Goal: Find specific page/section: Find specific page/section

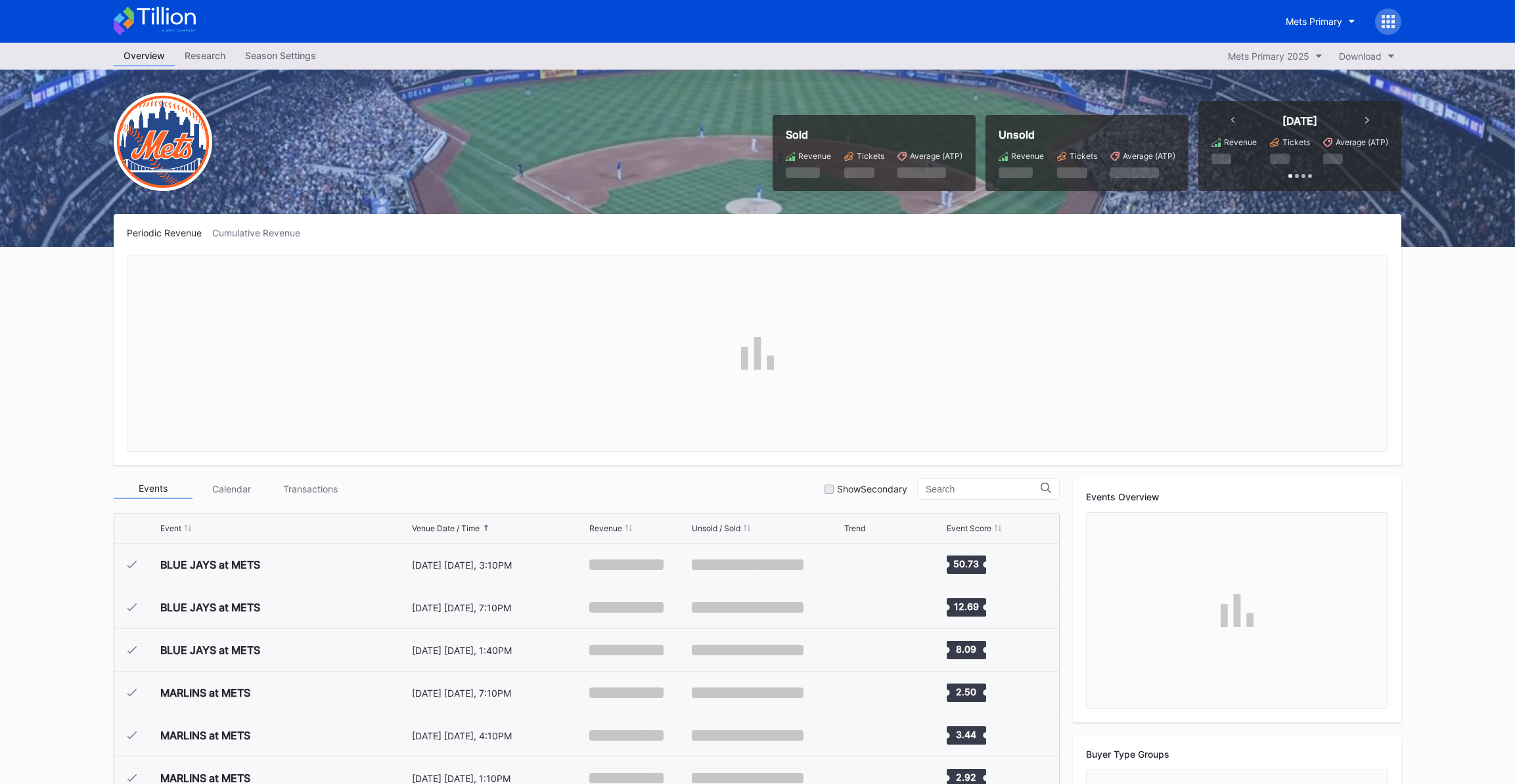
scroll to position [2518, 0]
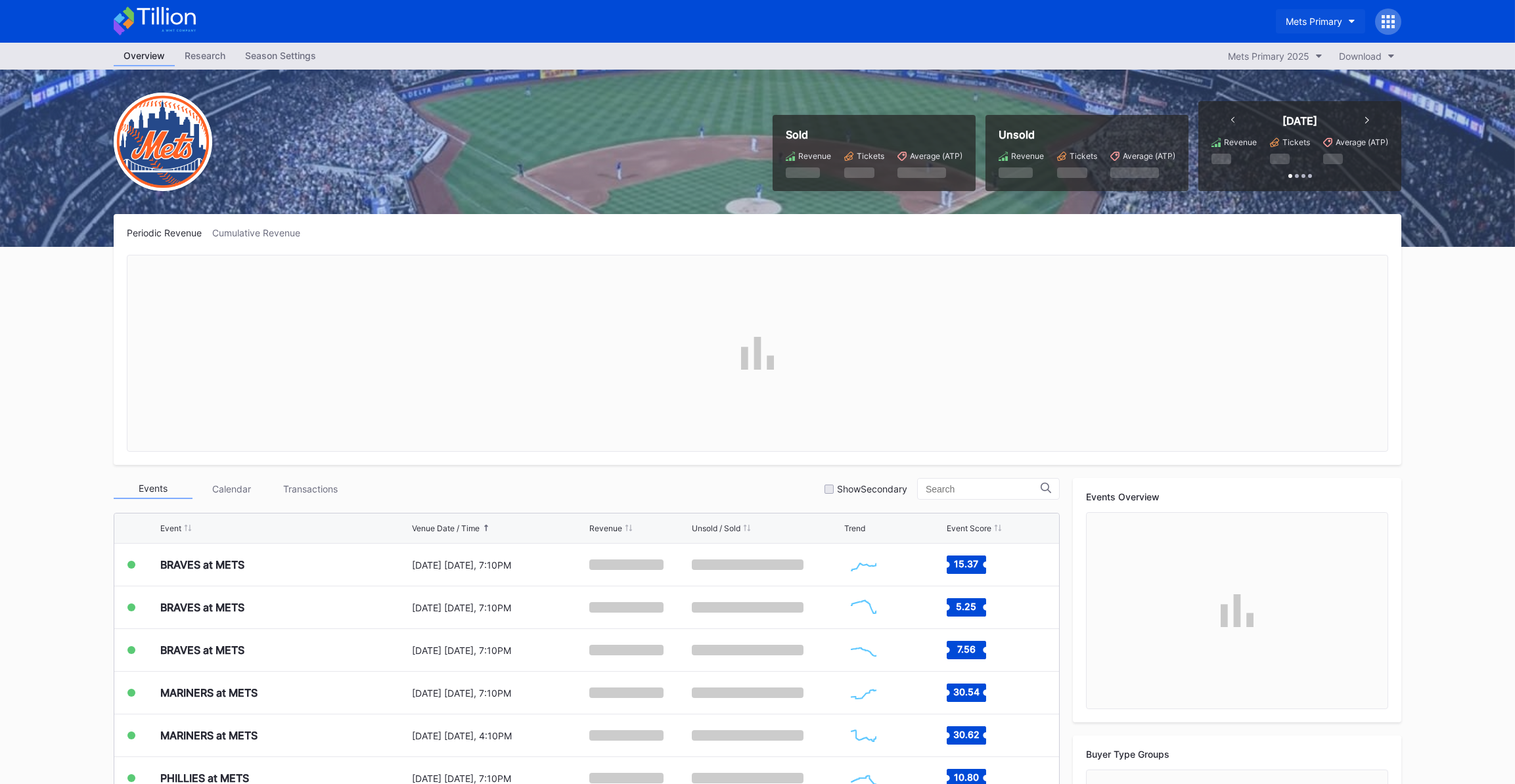
click at [1341, 19] on div "Mets Primary" at bounding box center [1313, 21] width 56 height 11
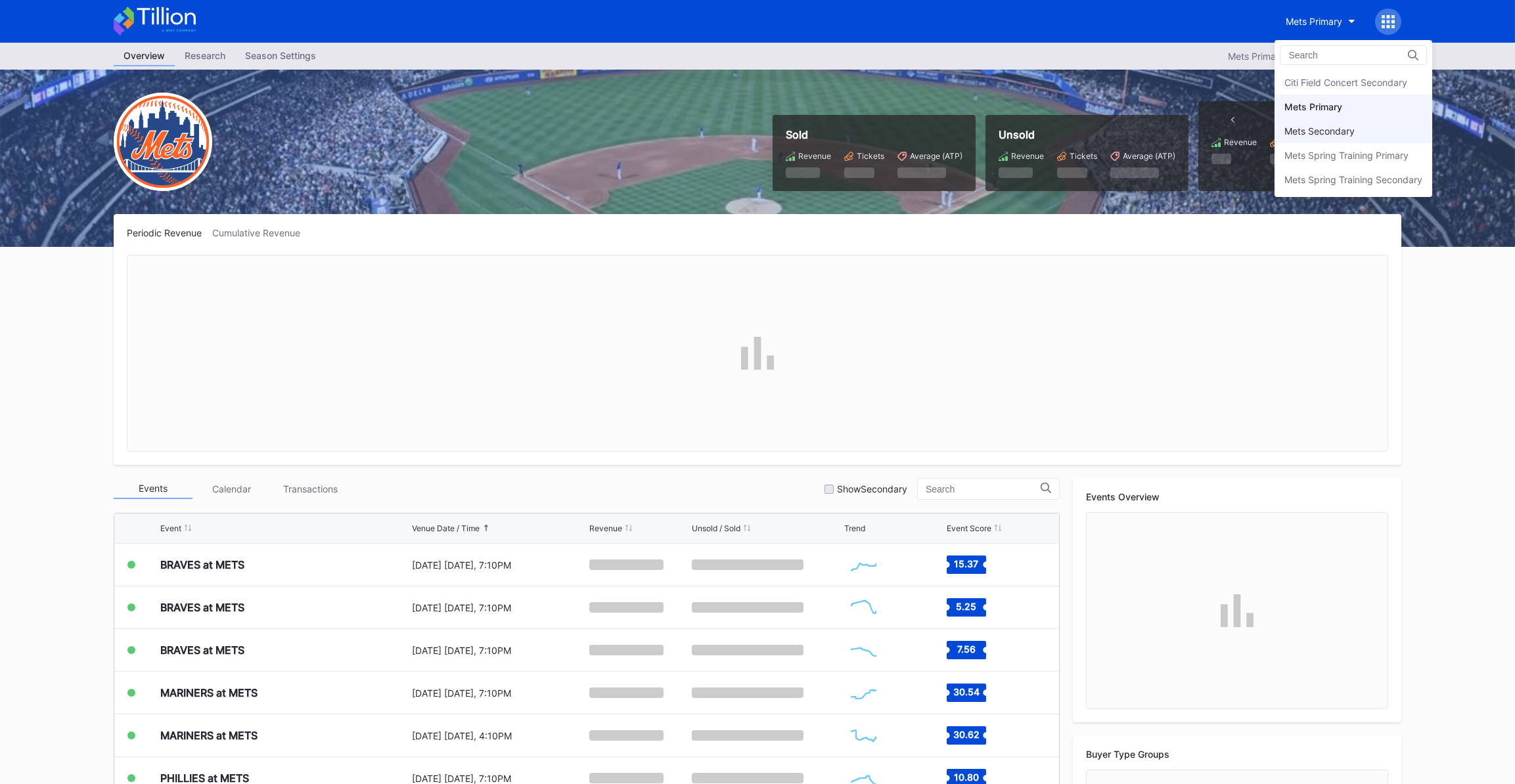
click at [1327, 126] on div "Mets Secondary" at bounding box center [1320, 130] width 70 height 11
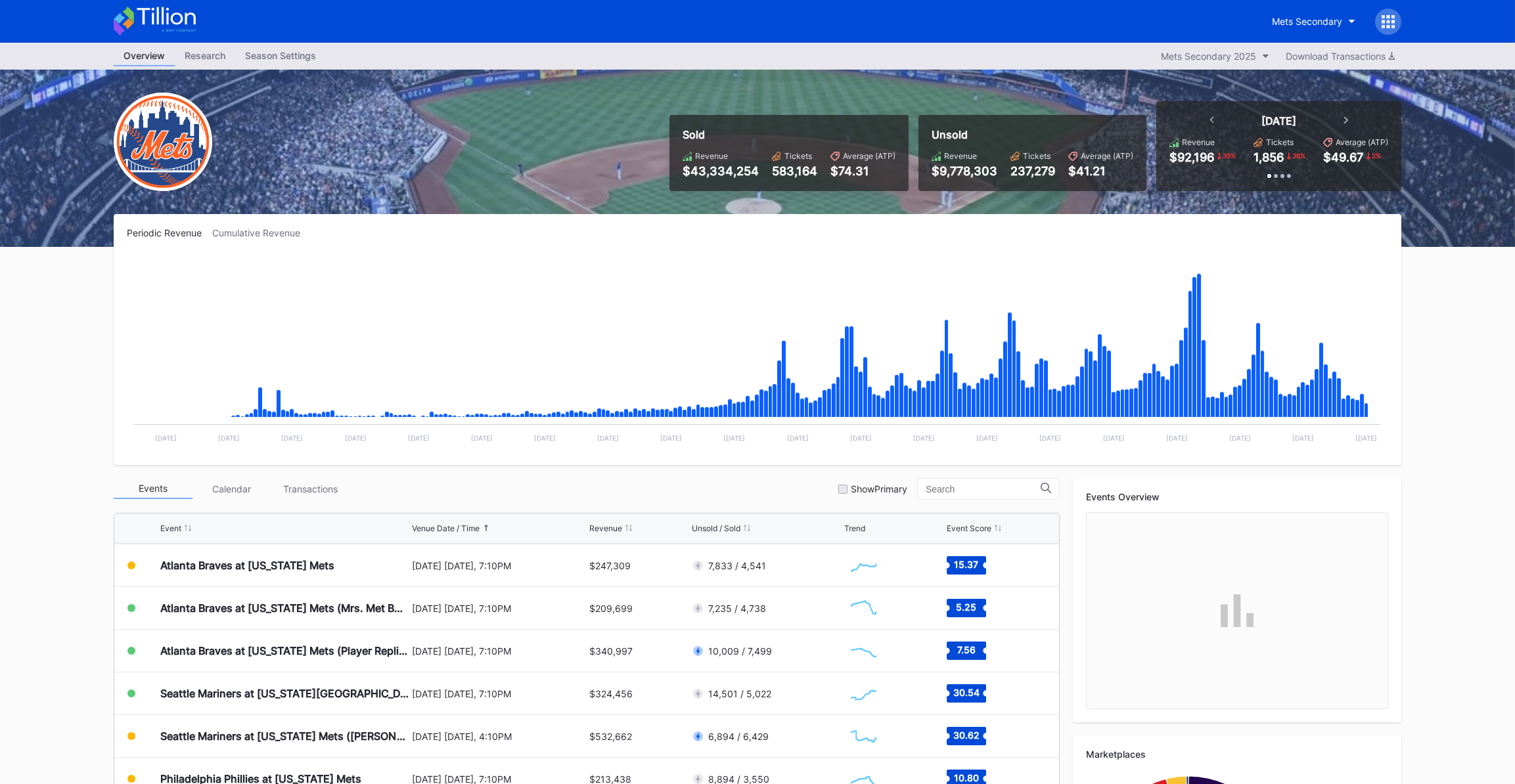
scroll to position [2518, 0]
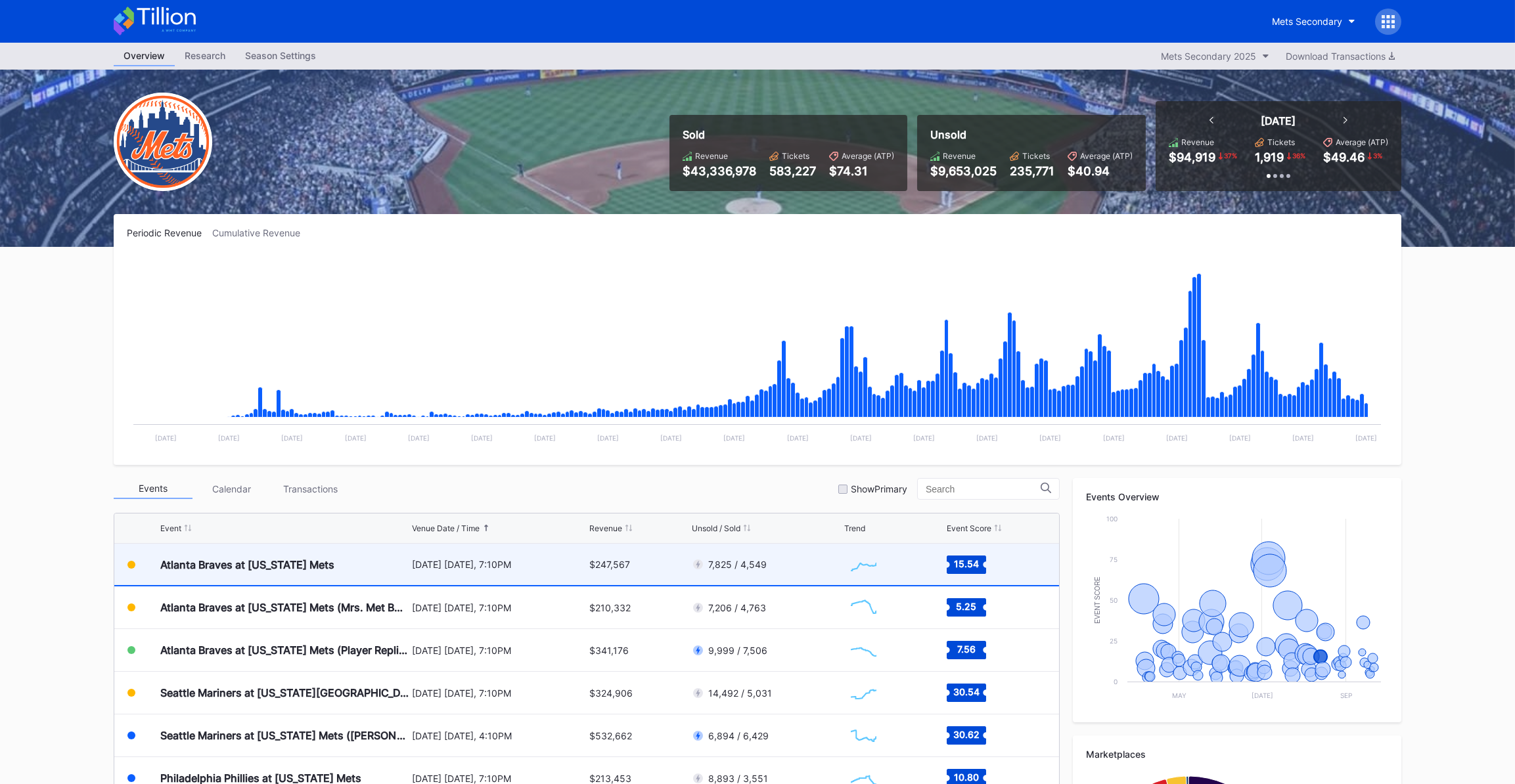
scroll to position [2517, 0]
click at [291, 568] on div "Atlanta Braves at [US_STATE] Mets" at bounding box center [247, 565] width 174 height 13
